Goal: Contribute content

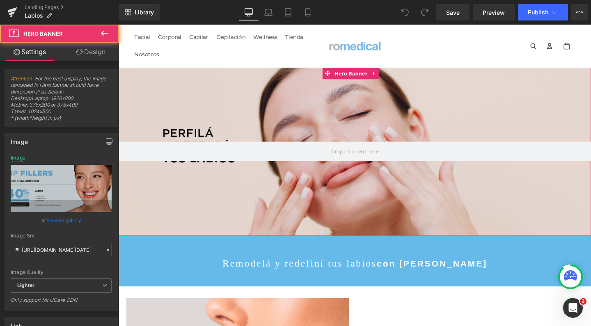
click at [275, 105] on div at bounding box center [367, 158] width 497 height 177
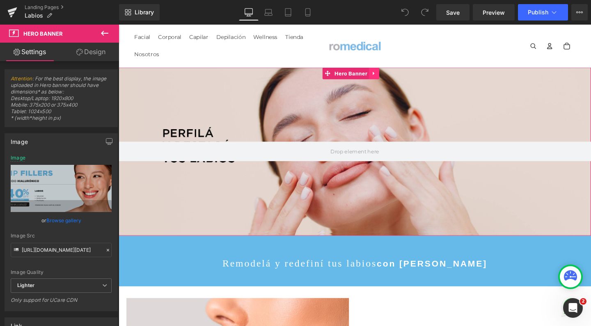
click at [388, 77] on icon at bounding box center [388, 76] width 6 height 6
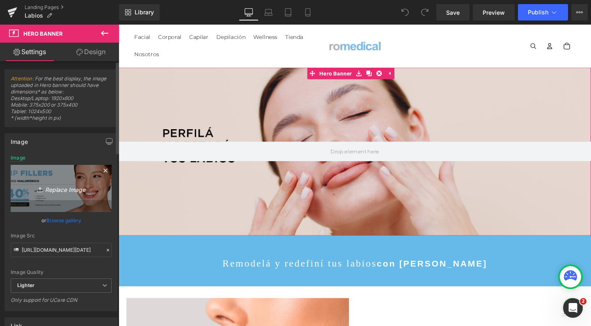
click at [70, 188] on icon "Replace Image" at bounding box center [61, 189] width 66 height 10
type input "C:\fakepath\lipweek romedical labios rellenos.jpg"
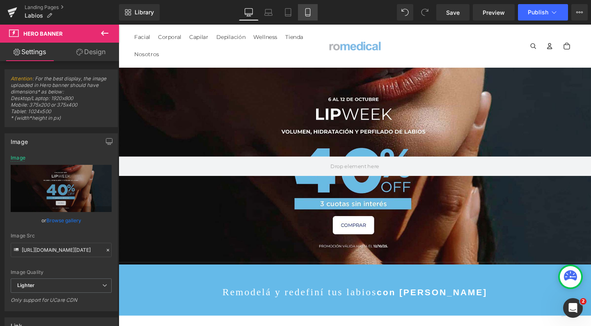
click at [308, 14] on icon at bounding box center [308, 12] width 8 height 8
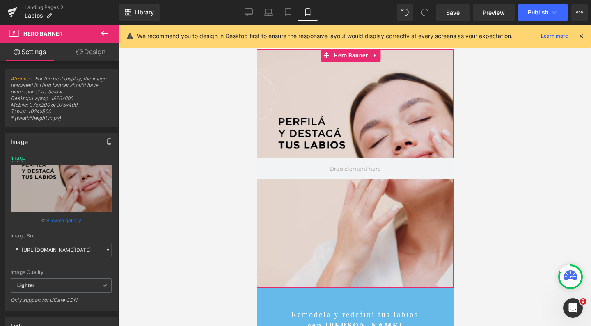
click at [325, 103] on div at bounding box center [354, 168] width 197 height 239
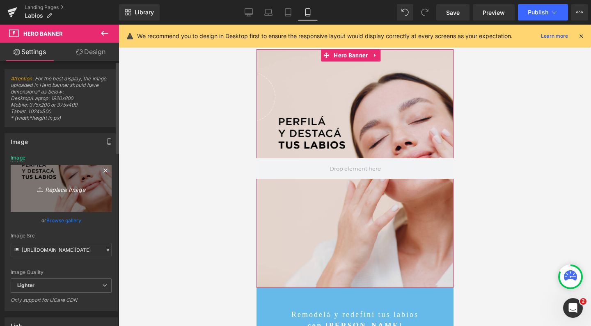
click at [47, 208] on link "Replace Image" at bounding box center [61, 188] width 101 height 47
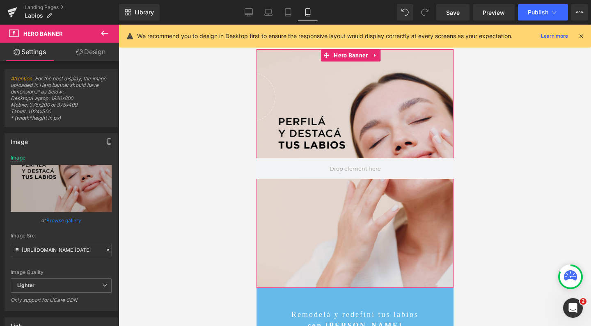
type input "C:\fakepath\LIP WEEk labios romedical MOBILE.jpg"
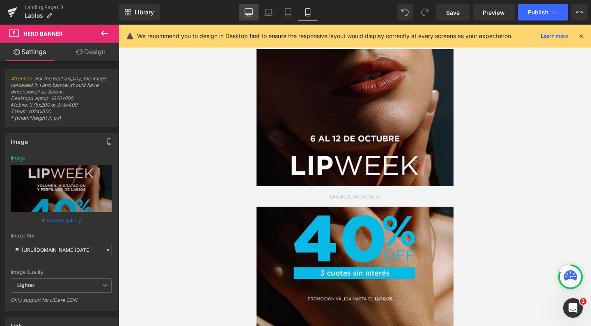
click at [250, 11] on icon at bounding box center [249, 12] width 8 height 8
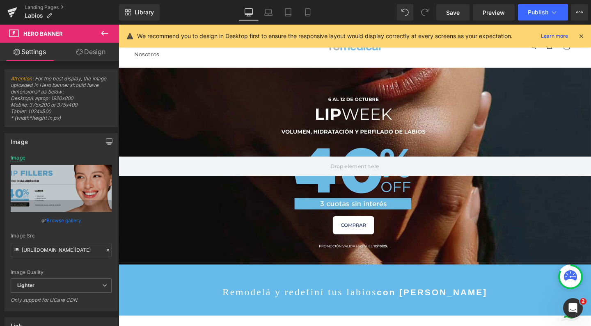
scroll to position [21, 0]
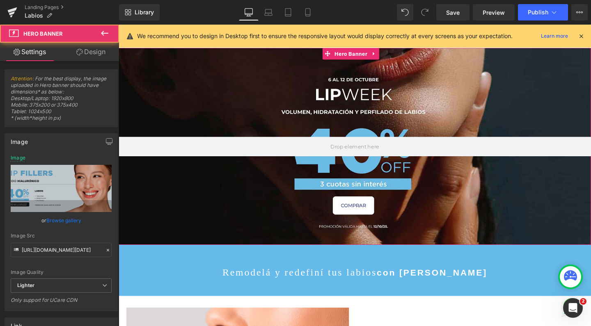
click at [305, 84] on div at bounding box center [367, 152] width 497 height 207
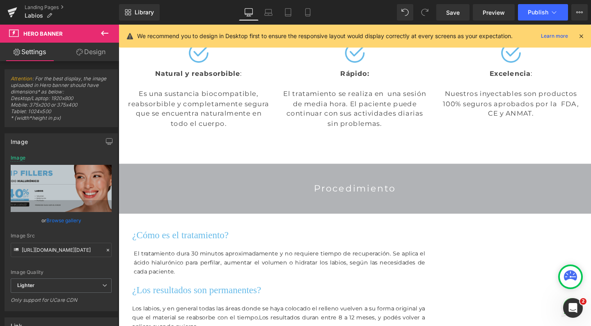
scroll to position [1096, 0]
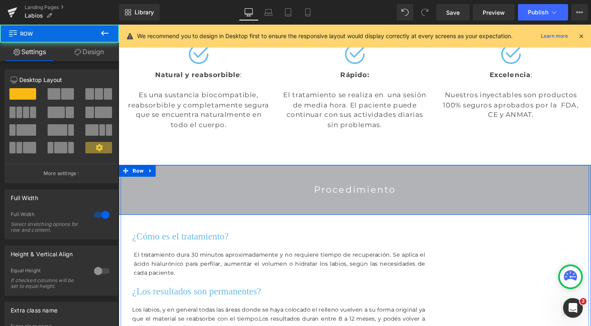
click at [271, 172] on div "Procedimiento Heading Row" at bounding box center [367, 198] width 497 height 53
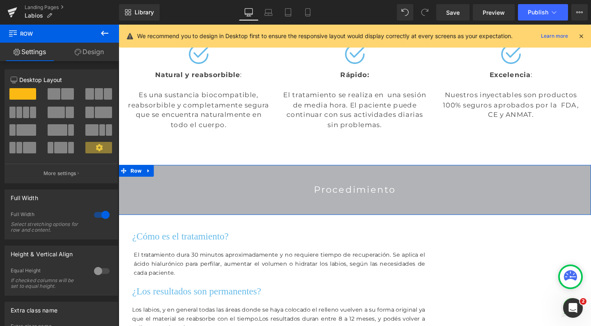
click at [103, 51] on link "Design" at bounding box center [90, 52] width 60 height 18
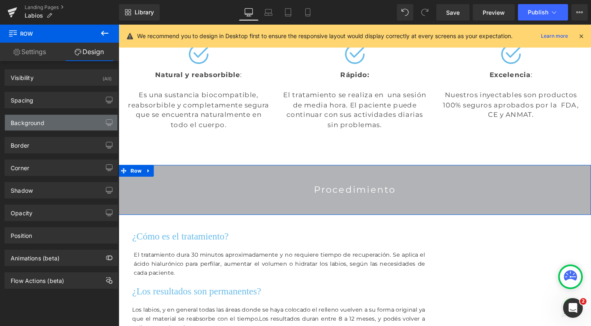
click at [41, 125] on div "Background" at bounding box center [28, 120] width 34 height 11
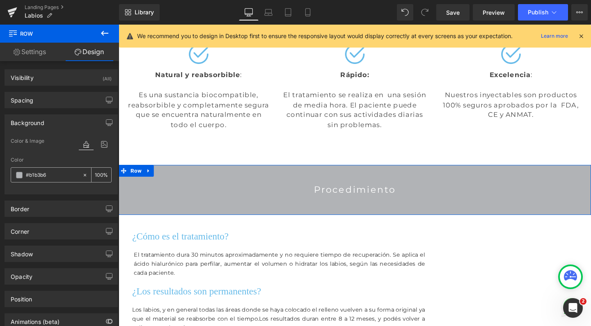
click at [39, 174] on input "#b1b3b6" at bounding box center [52, 175] width 53 height 9
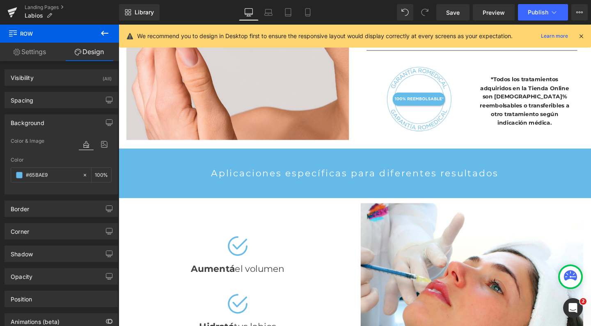
scroll to position [433, 0]
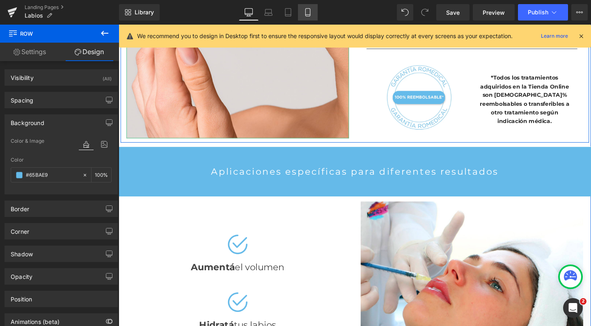
type input "#65BAE9"
click at [311, 9] on icon at bounding box center [308, 12] width 8 height 8
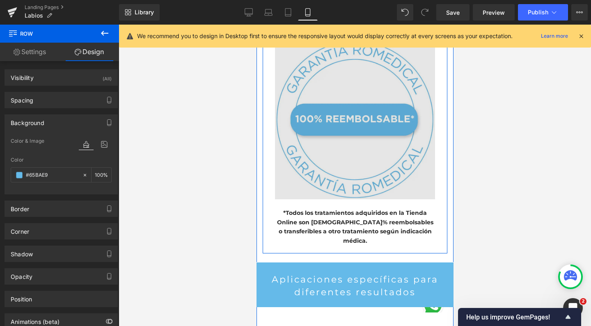
scroll to position [721, 0]
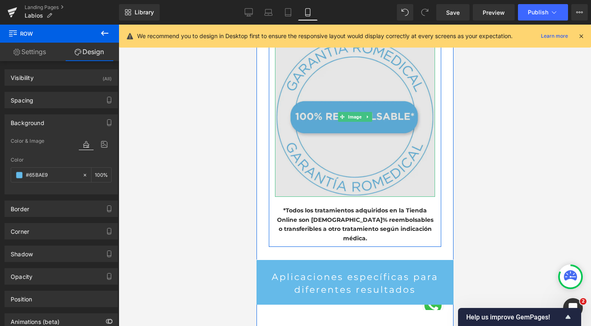
click at [350, 96] on img at bounding box center [355, 117] width 160 height 160
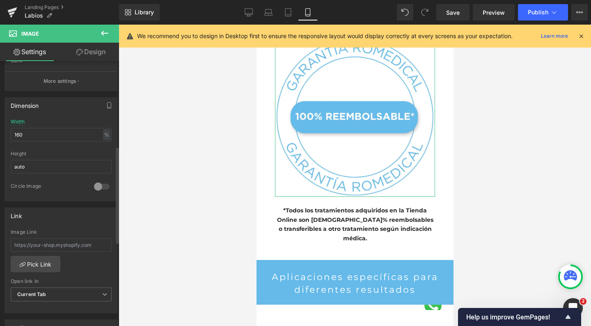
scroll to position [214, 0]
click at [37, 135] on input "160" at bounding box center [61, 136] width 101 height 14
type input "100"
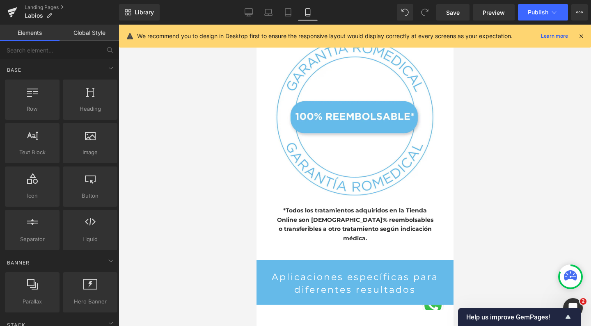
click at [180, 89] on div at bounding box center [355, 176] width 473 height 302
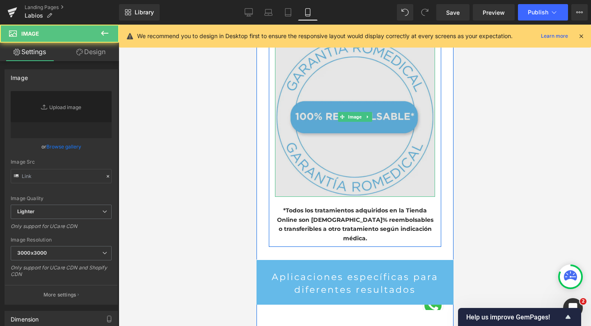
click at [335, 114] on img at bounding box center [355, 117] width 160 height 160
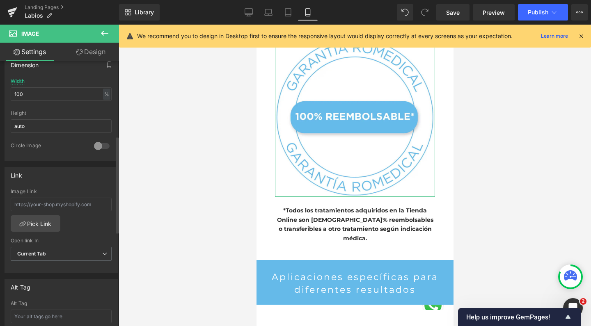
scroll to position [205, 0]
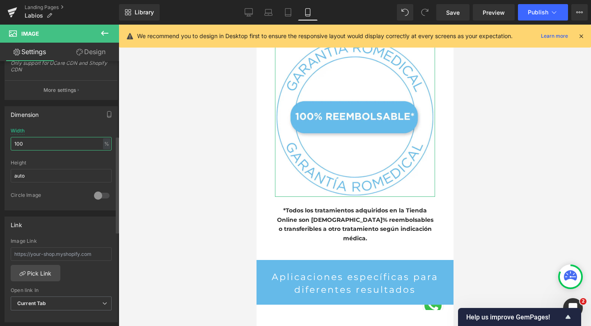
click at [37, 142] on input "100" at bounding box center [61, 144] width 101 height 14
type input "50"
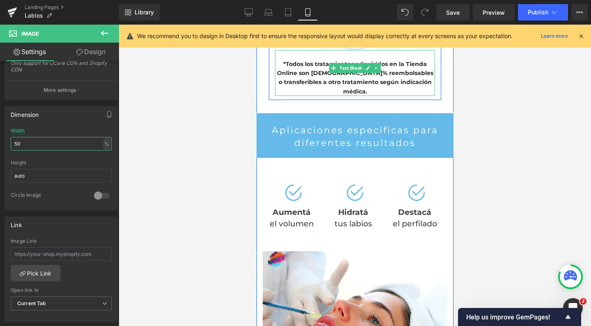
scroll to position [814, 0]
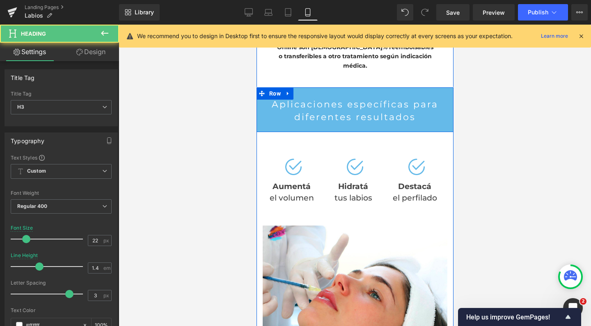
click at [412, 99] on div "Aplicaciones específicas para diferentes resultados" at bounding box center [354, 111] width 181 height 25
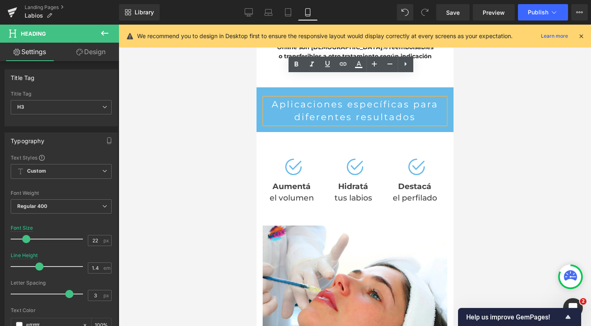
click at [323, 99] on div "Aplicaciones específicas para diferentes resultados" at bounding box center [354, 111] width 181 height 25
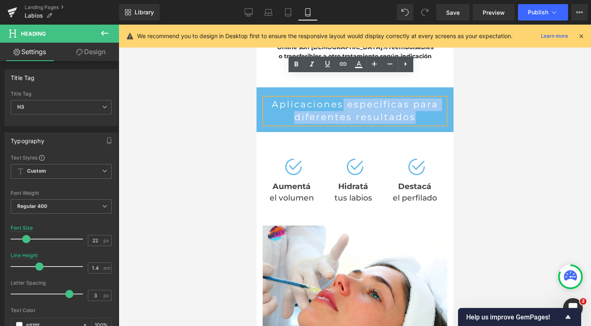
drag, startPoint x: 338, startPoint y: 80, endPoint x: 424, endPoint y: 95, distance: 87.1
click at [424, 99] on div "Aplicaciones específicas para diferentes resultados" at bounding box center [354, 111] width 181 height 25
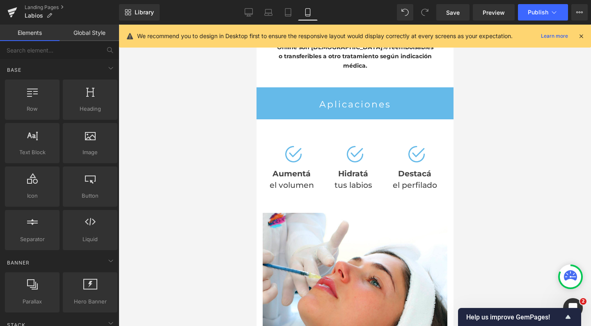
click at [494, 142] on div at bounding box center [355, 176] width 473 height 302
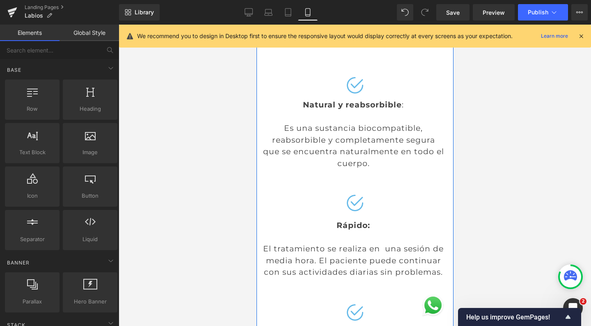
scroll to position [1350, 0]
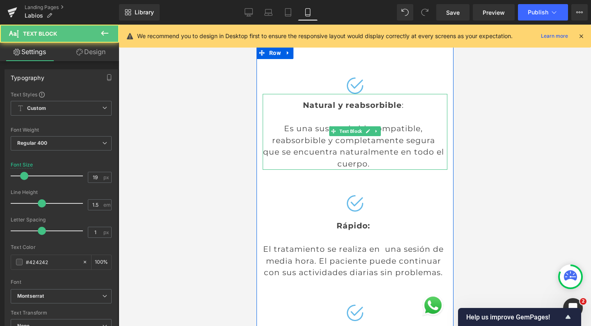
click at [422, 123] on div "Es una sustancia biocompatible, reabsorbible y completamente segura que se encu…" at bounding box center [352, 146] width 181 height 47
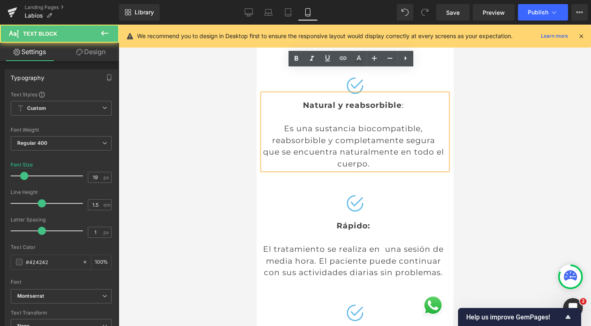
click at [418, 123] on div "Es una sustancia biocompatible, reabsorbible y completamente segura que se encu…" at bounding box center [352, 146] width 181 height 47
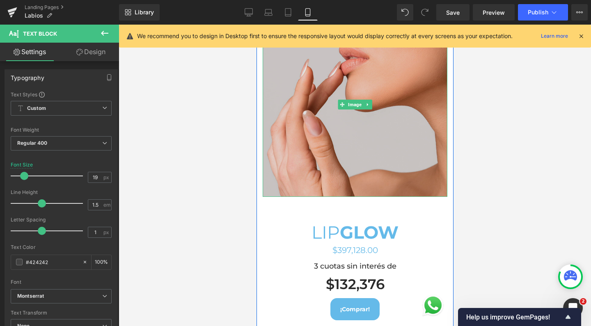
scroll to position [407, 0]
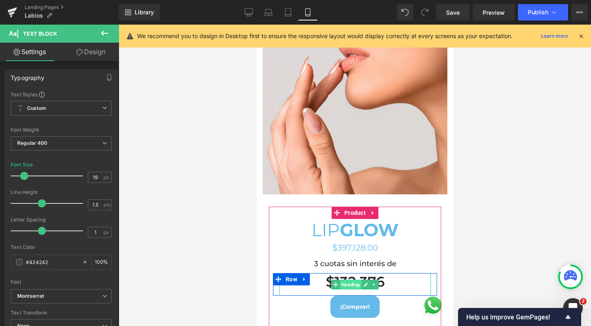
click at [350, 280] on span "Heading" at bounding box center [351, 285] width 22 height 10
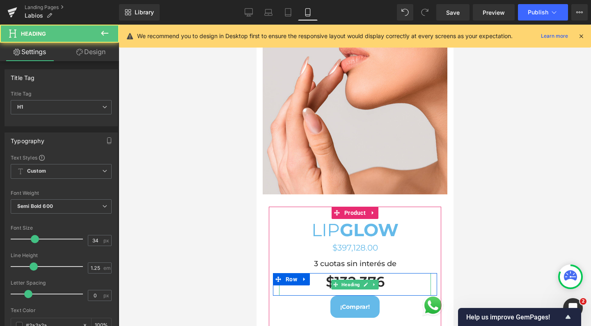
click at [389, 273] on h1 "$132,376" at bounding box center [355, 282] width 152 height 18
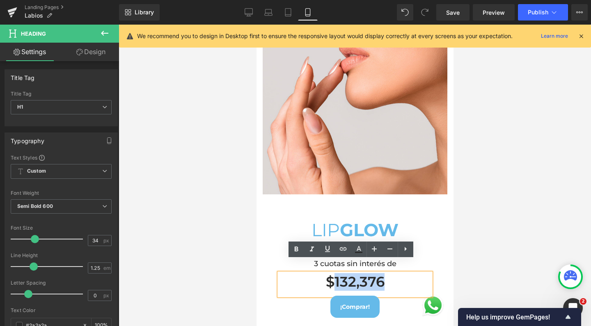
drag, startPoint x: 381, startPoint y: 271, endPoint x: 328, endPoint y: 271, distance: 53.0
click at [328, 273] on h1 "$132,376" at bounding box center [355, 282] width 152 height 18
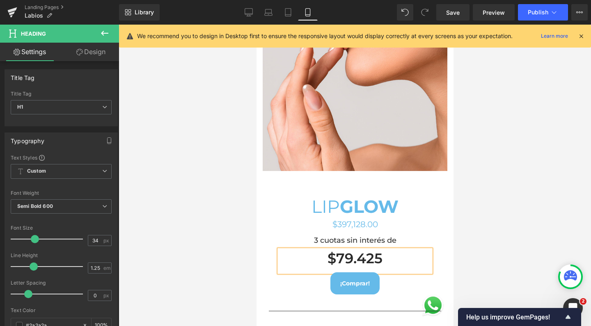
scroll to position [431, 0]
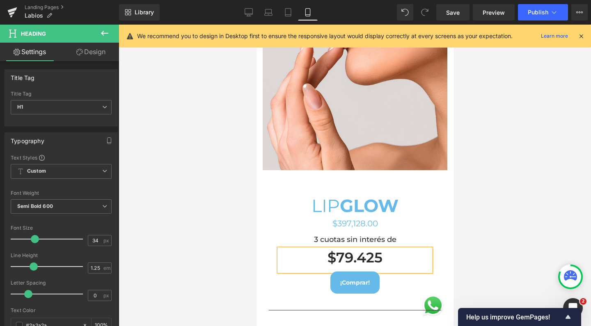
click at [351, 249] on h1 "$79.425" at bounding box center [355, 258] width 152 height 18
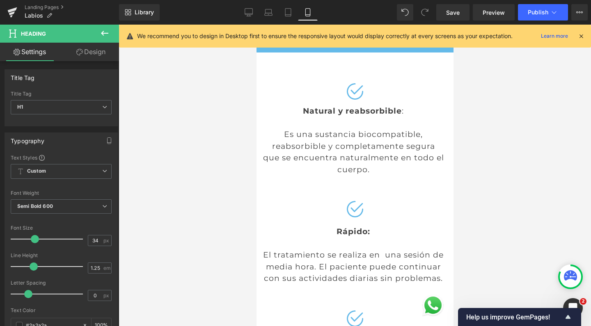
scroll to position [1334, 0]
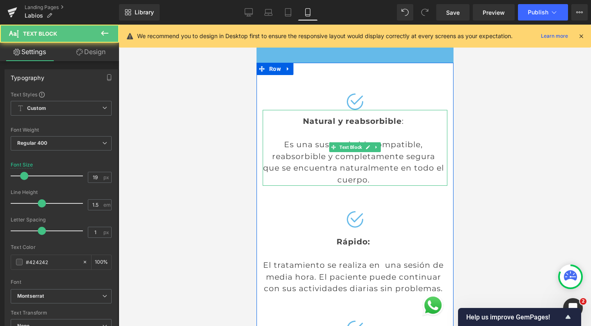
click at [364, 125] on div "Natural y reabsorbible : Es una sustancia biocompatible, reabsorbible y complet…" at bounding box center [354, 148] width 185 height 76
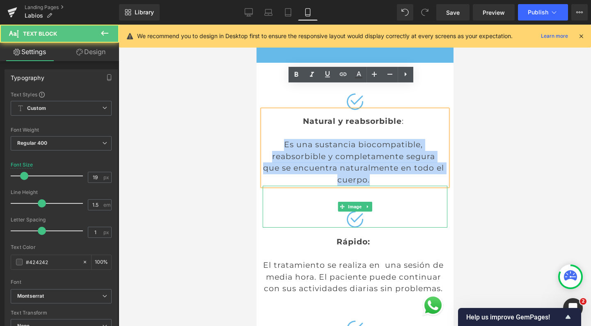
drag, startPoint x: 276, startPoint y: 117, endPoint x: 382, endPoint y: 165, distance: 116.3
click at [382, 165] on div "Image Natural y reabsorbible : Es una sustancia biocompatible, reabsorbible y c…" at bounding box center [354, 238] width 197 height 351
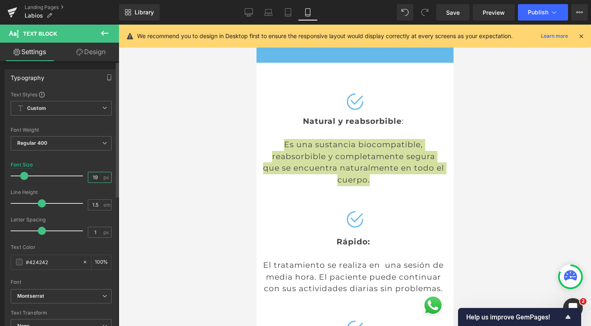
click at [96, 177] on input "19" at bounding box center [95, 177] width 14 height 10
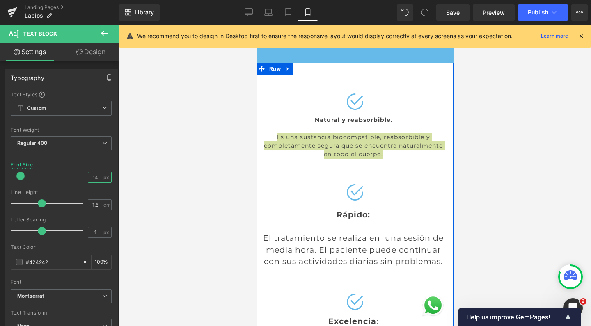
type input "14"
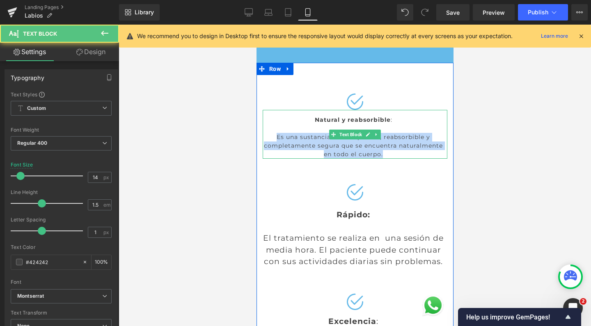
click at [379, 133] on div "Es una sustancia biocompatible, reabsorbible y completamente segura que se encu…" at bounding box center [352, 146] width 181 height 26
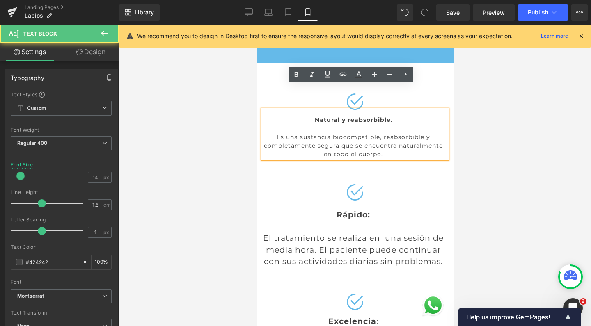
click at [379, 133] on div "Es una sustancia biocompatible, reabsorbible y completamente segura que se encu…" at bounding box center [352, 146] width 181 height 26
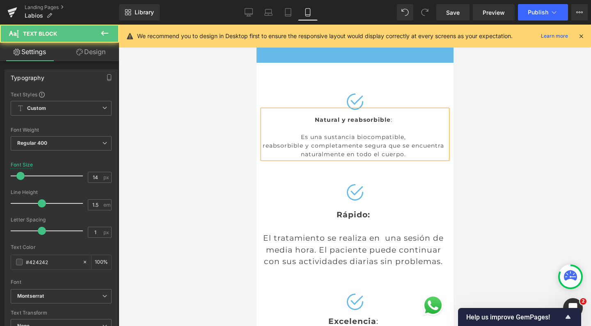
click at [401, 142] on div "reabsorbible y completamente segura que se encuentra naturalmente en todo el cu…" at bounding box center [352, 150] width 181 height 17
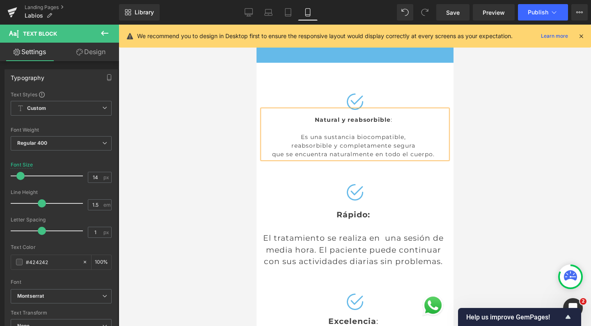
click at [373, 150] on div "que se encuentra naturalmente en todo el cuerpo." at bounding box center [352, 154] width 181 height 9
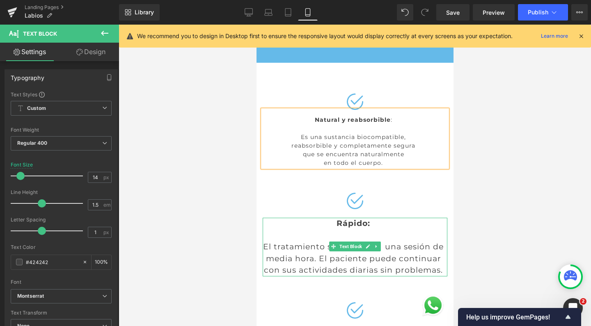
click at [266, 241] on div "El tratamiento se realiza en una sesión de media hora. El paciente puede contin…" at bounding box center [352, 258] width 181 height 35
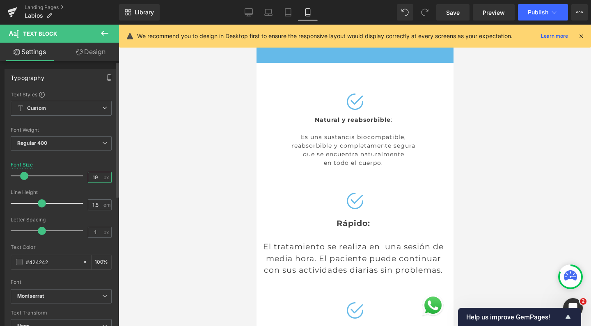
click at [96, 181] on input "19" at bounding box center [95, 177] width 14 height 10
type input "14"
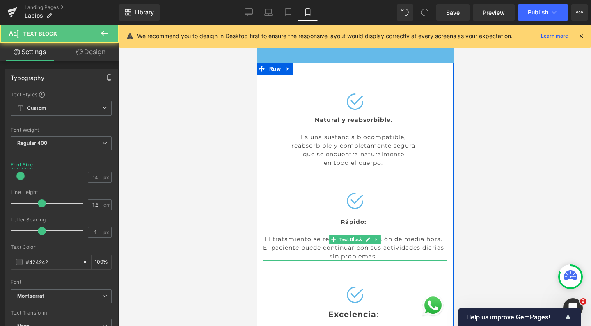
click at [306, 235] on div "El tratamiento se realiza en una sesión de media hora. El paciente puede contin…" at bounding box center [352, 248] width 181 height 26
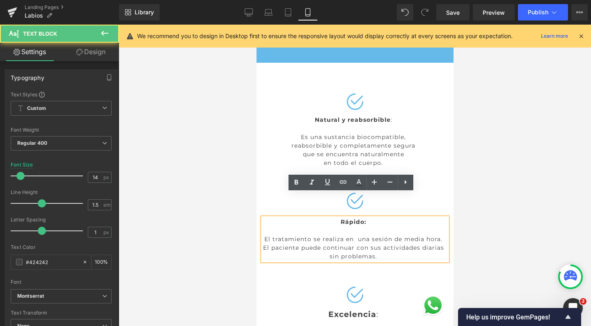
click at [351, 235] on div "El tratamiento se realiza en una sesión de media hora. El paciente puede contin…" at bounding box center [352, 248] width 181 height 26
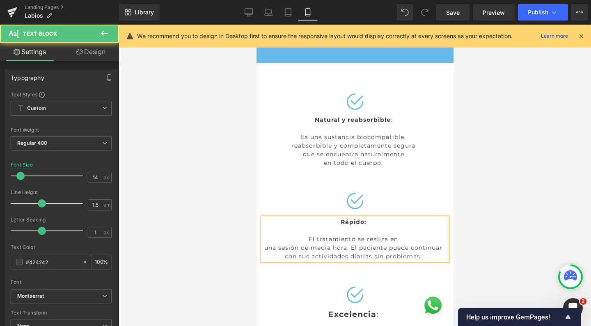
click at [346, 244] on div "una sesión de media hora. El paciente puede continuar con sus actividades diari…" at bounding box center [352, 252] width 181 height 17
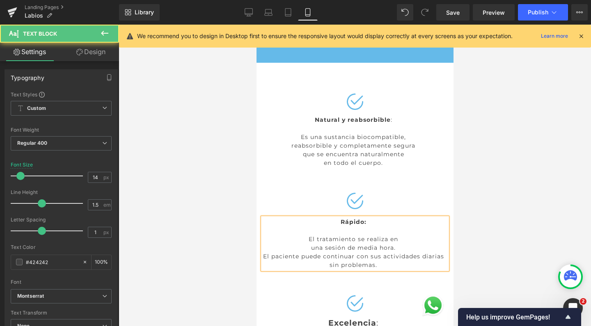
click at [393, 253] on div "El paciente puede continuar con sus actividades diarias sin problemas." at bounding box center [352, 261] width 181 height 17
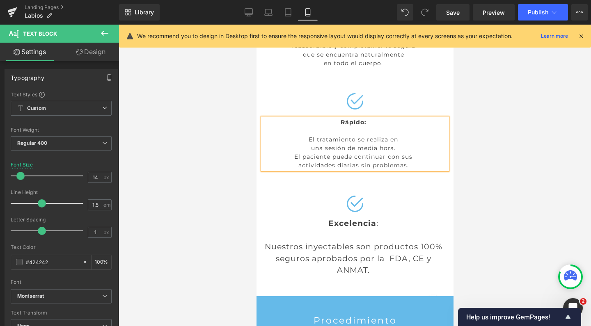
scroll to position [1431, 0]
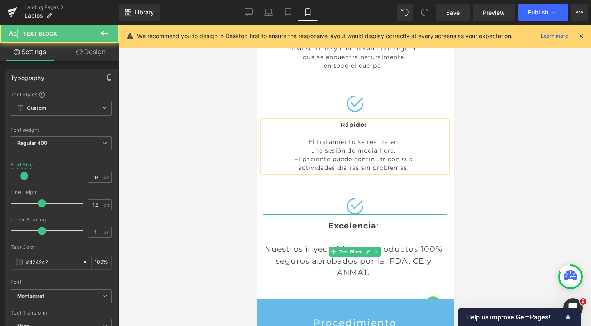
click at [357, 221] on strong "Excelencia" at bounding box center [352, 225] width 48 height 9
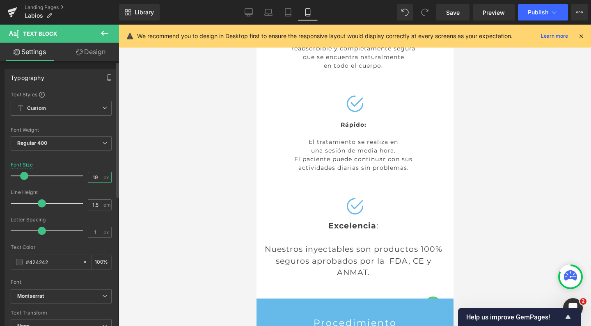
click at [98, 180] on input "19" at bounding box center [95, 177] width 14 height 10
type input "14"
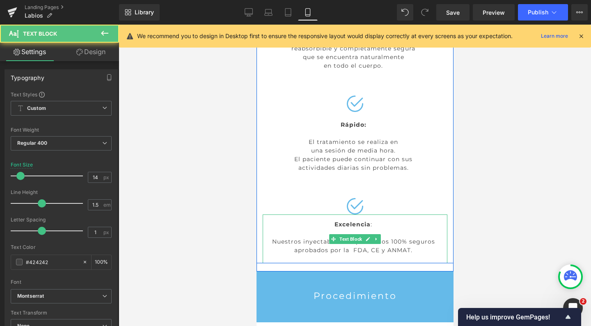
click at [413, 238] on div "Nuestros inyectables son productos 100% seguros aprobados por la FDA, CE y ANMA…" at bounding box center [352, 246] width 181 height 17
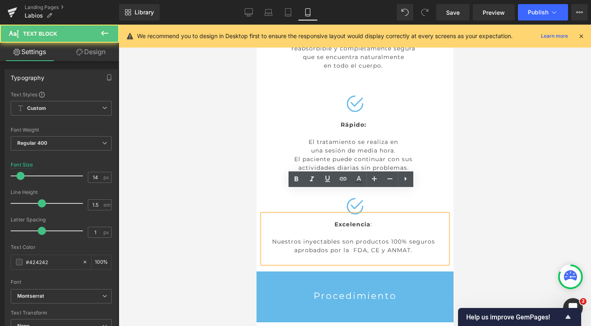
click at [383, 238] on div "Nuestros inyectables son productos 100% seguros aprobados por la FDA, CE y ANMA…" at bounding box center [352, 246] width 181 height 17
click at [352, 238] on div "Nuestros inyectables son productos 100% seguros aprobados por la FDA, CE y ANMA…" at bounding box center [352, 246] width 181 height 17
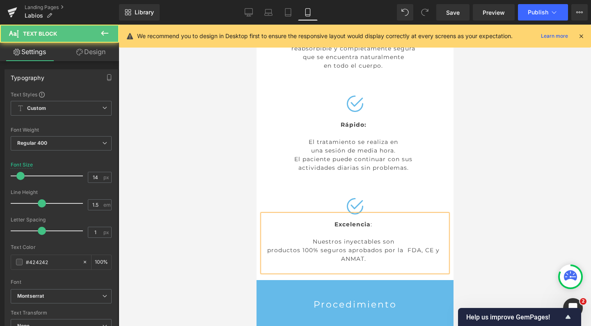
click at [344, 246] on div "productos 100% seguros aprobados por la FDA, CE y ANMAT." at bounding box center [352, 254] width 181 height 17
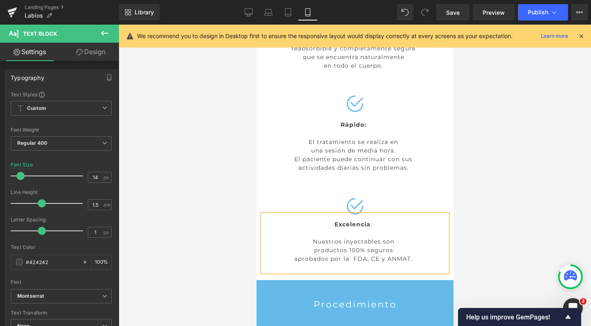
click at [350, 255] on div "aprobados por la FDA, CE y ANMAT." at bounding box center [352, 259] width 181 height 9
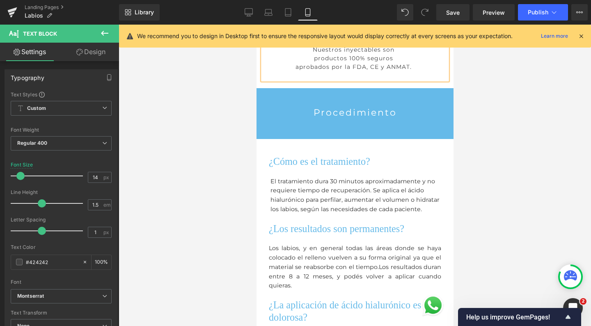
scroll to position [1573, 0]
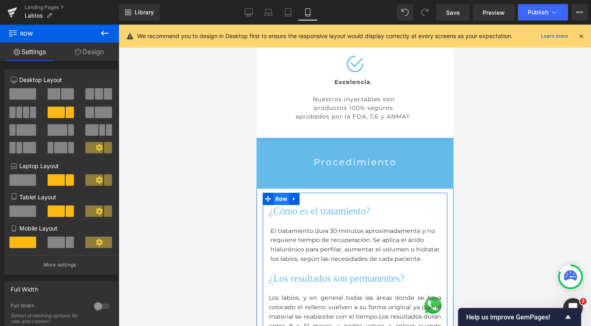
click at [276, 193] on span "Row" at bounding box center [281, 199] width 16 height 12
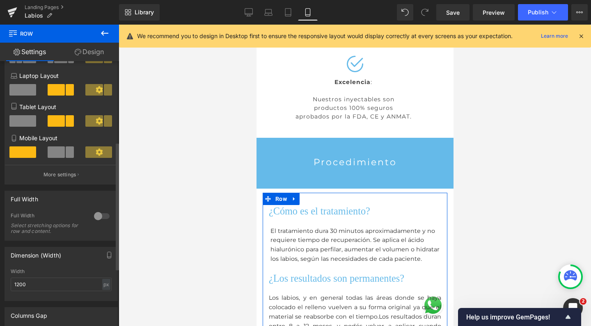
scroll to position [88, 0]
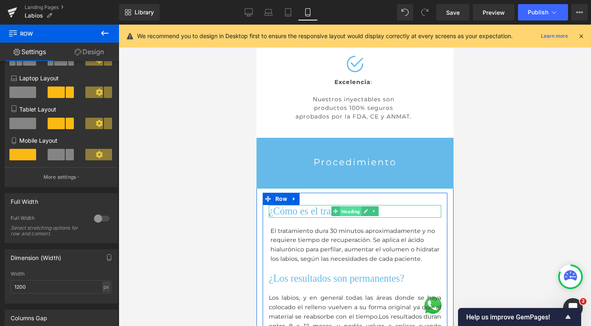
click at [348, 207] on span "Heading" at bounding box center [351, 212] width 22 height 10
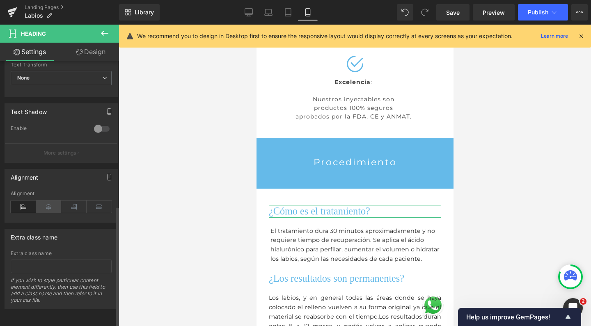
scroll to position [317, 0]
click at [49, 205] on icon at bounding box center [48, 207] width 25 height 12
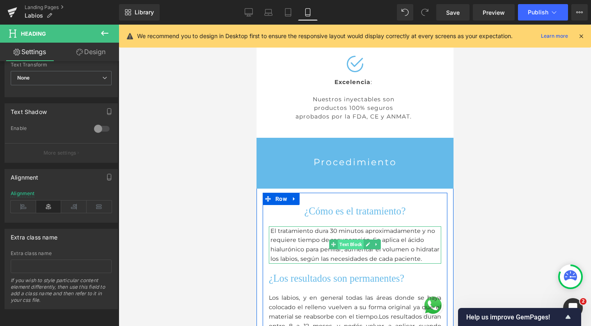
drag, startPoint x: 353, startPoint y: 217, endPoint x: 397, endPoint y: 287, distance: 82.4
click at [353, 240] on span "Text Block" at bounding box center [351, 245] width 26 height 10
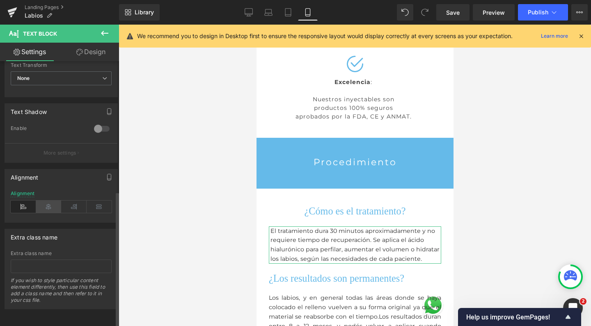
scroll to position [254, 0]
click at [50, 204] on icon at bounding box center [48, 207] width 25 height 12
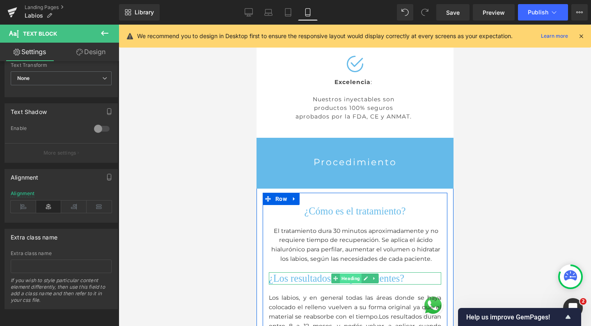
drag, startPoint x: 350, startPoint y: 252, endPoint x: 385, endPoint y: 295, distance: 56.0
click at [350, 274] on span "Heading" at bounding box center [351, 279] width 22 height 10
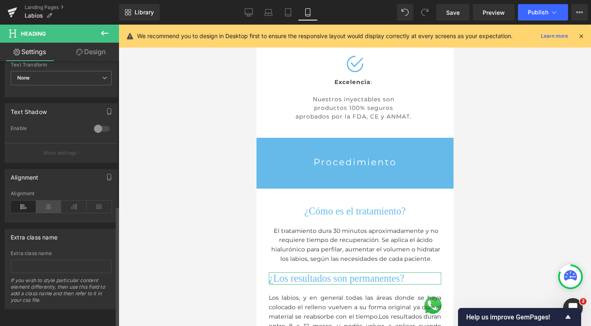
scroll to position [317, 0]
click at [42, 201] on icon at bounding box center [48, 207] width 25 height 12
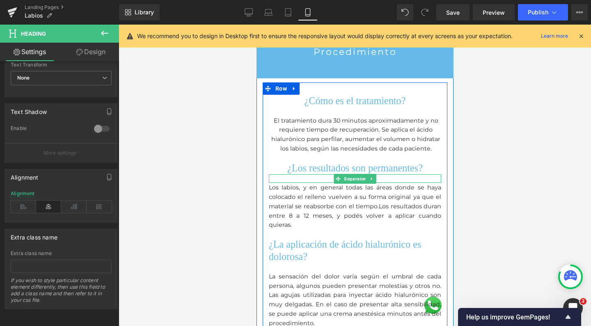
scroll to position [1718, 0]
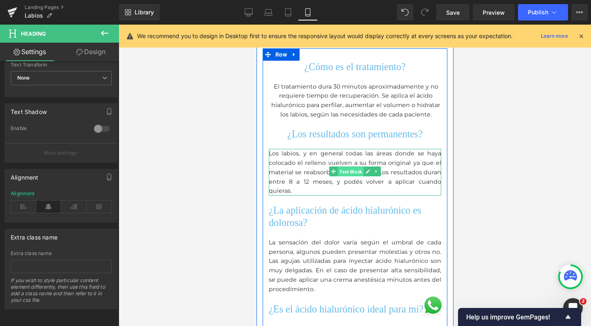
click at [345, 167] on span "Text Block" at bounding box center [351, 172] width 26 height 10
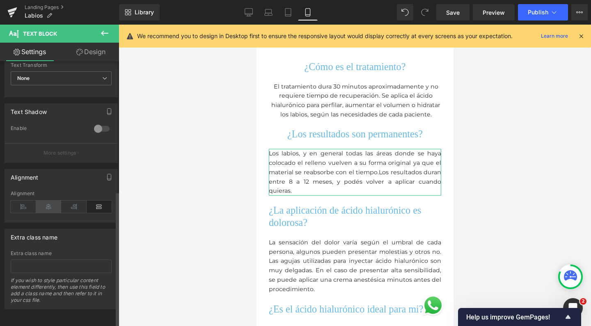
scroll to position [254, 0]
click at [48, 202] on icon at bounding box center [48, 207] width 25 height 12
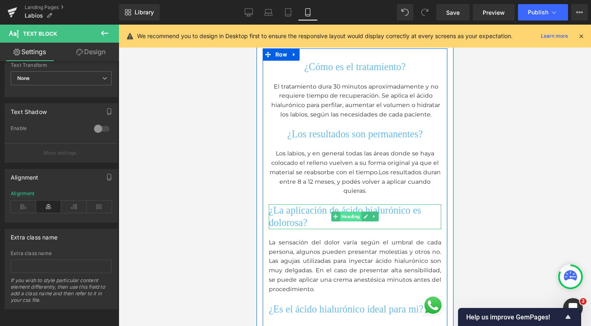
drag, startPoint x: 379, startPoint y: 269, endPoint x: 352, endPoint y: 187, distance: 86.0
click at [352, 212] on span "Heading" at bounding box center [351, 217] width 22 height 10
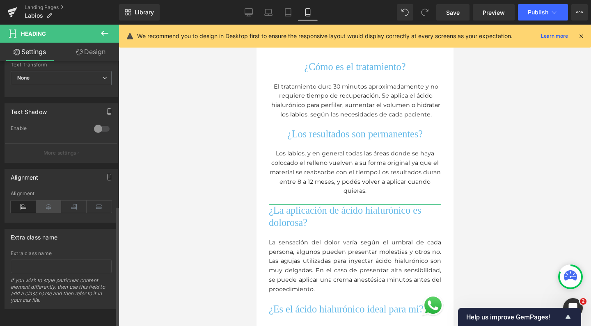
scroll to position [317, 0]
click at [53, 203] on icon at bounding box center [48, 207] width 25 height 12
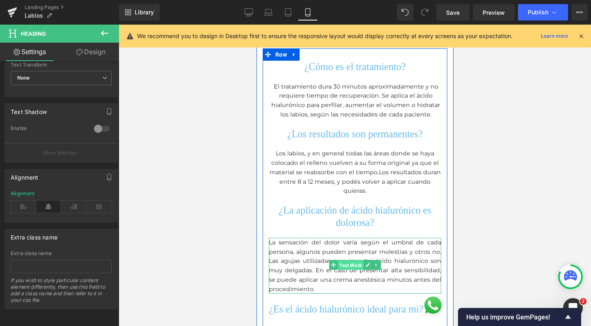
drag, startPoint x: 347, startPoint y: 236, endPoint x: 422, endPoint y: 292, distance: 93.5
click at [347, 261] on span "Text Block" at bounding box center [351, 266] width 26 height 10
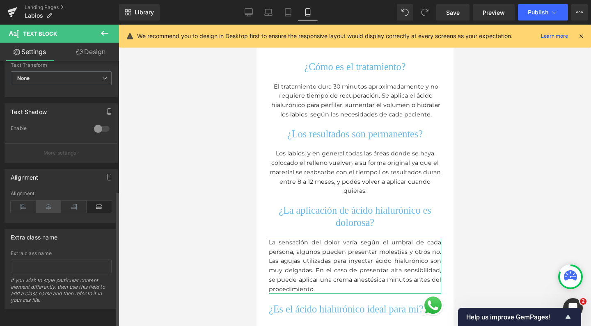
scroll to position [254, 0]
click at [51, 201] on icon at bounding box center [48, 207] width 25 height 12
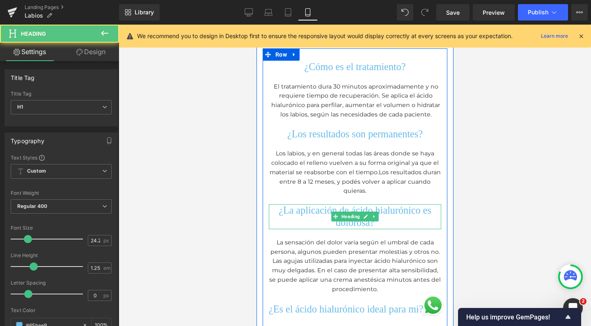
click at [316, 204] on h1 "¿La aplicación de ácido hialurónico es dolorosa?" at bounding box center [355, 216] width 172 height 25
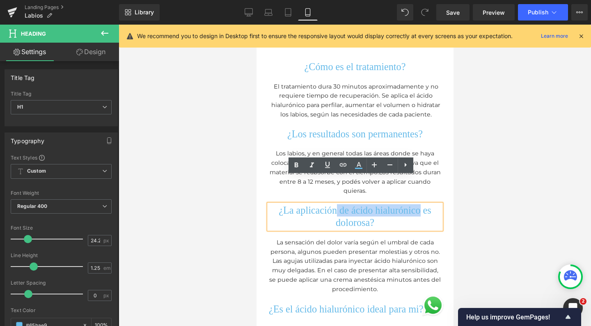
drag, startPoint x: 329, startPoint y: 180, endPoint x: 423, endPoint y: 181, distance: 93.6
click at [423, 204] on h1 "¿La aplicación de ácido hialurónico es dolorosa?" at bounding box center [355, 216] width 172 height 25
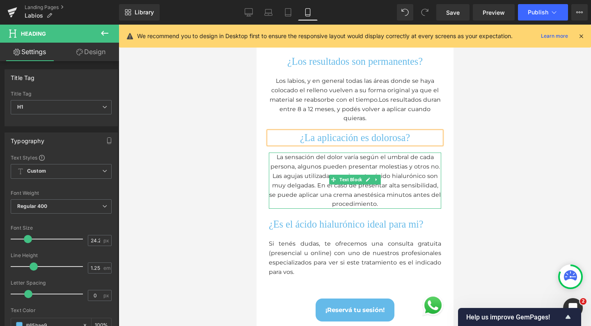
scroll to position [1795, 0]
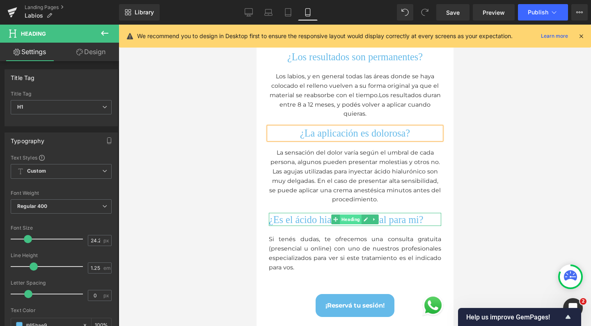
click at [343, 215] on span "Heading" at bounding box center [351, 220] width 22 height 10
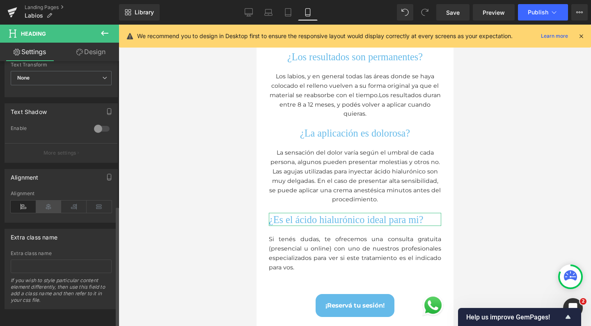
scroll to position [317, 0]
click at [50, 201] on icon at bounding box center [48, 207] width 25 height 12
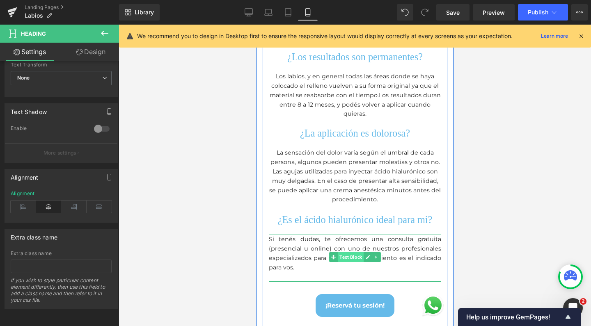
click at [348, 253] on span "Text Block" at bounding box center [351, 258] width 26 height 10
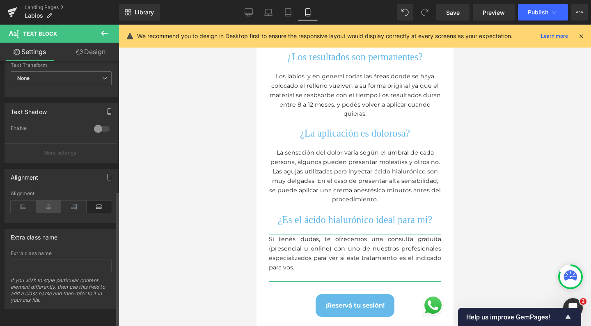
scroll to position [254, 0]
click at [46, 204] on icon at bounding box center [48, 207] width 25 height 12
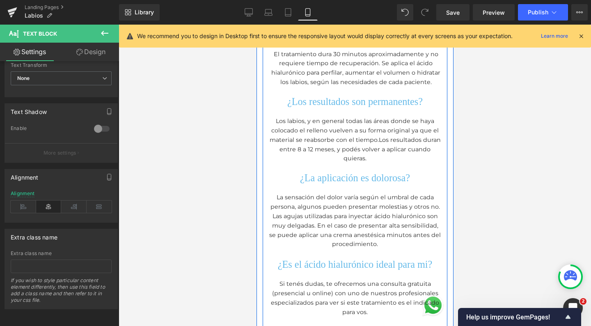
scroll to position [1752, 0]
click at [308, 258] on span "¿Es el ácido hialurónico ideal para mi?" at bounding box center [355, 263] width 155 height 11
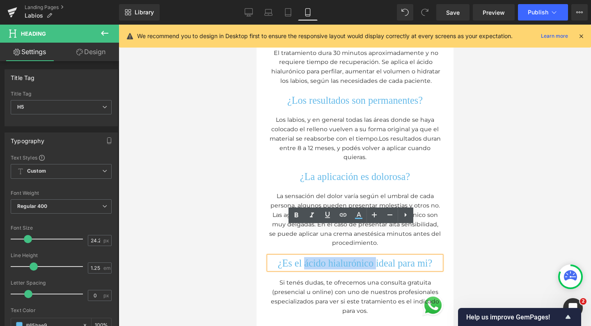
drag, startPoint x: 46, startPoint y: 209, endPoint x: 125, endPoint y: 211, distance: 78.5
click at [365, 258] on span "¿Es el mi?" at bounding box center [354, 263] width 41 height 11
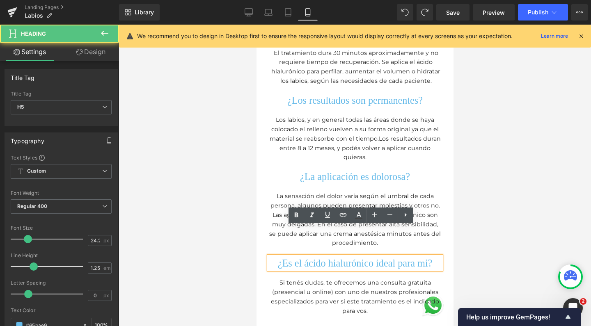
click at [361, 258] on span "¿Es el ácido hialurónico ideal para mi?" at bounding box center [355, 263] width 155 height 11
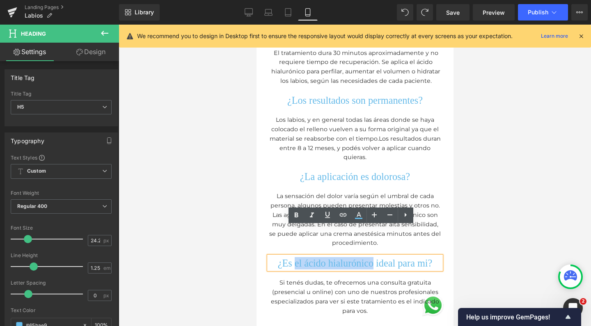
drag, startPoint x: 380, startPoint y: 232, endPoint x: 292, endPoint y: 232, distance: 87.5
click at [292, 258] on span "¿Es el ácido hialurónico ideal para mi?" at bounding box center [355, 263] width 155 height 11
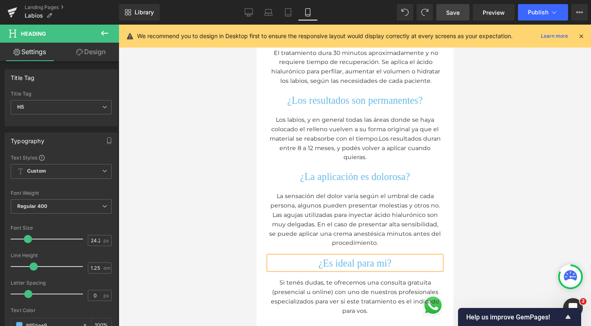
click at [454, 9] on span "Save" at bounding box center [453, 12] width 14 height 9
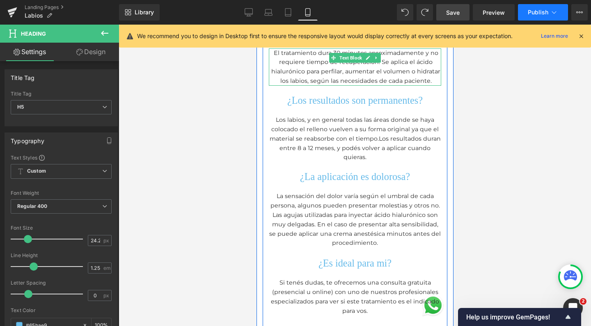
click at [535, 11] on span "Publish" at bounding box center [538, 12] width 21 height 7
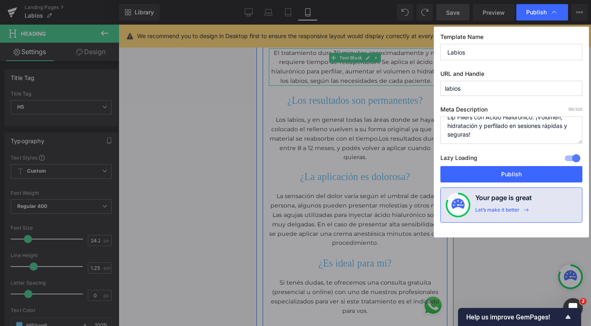
scroll to position [9, 0]
click at [509, 174] on button "Publish" at bounding box center [512, 174] width 142 height 16
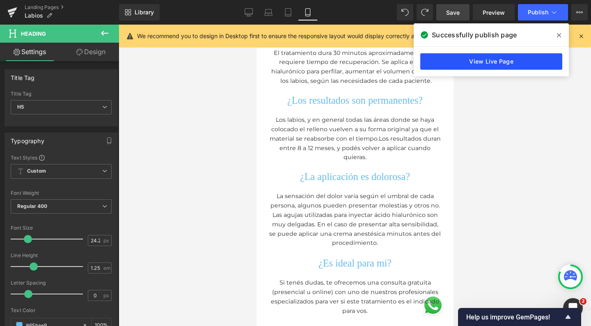
click at [485, 60] on link "View Live Page" at bounding box center [491, 61] width 142 height 16
